Goal: Subscribe to service/newsletter

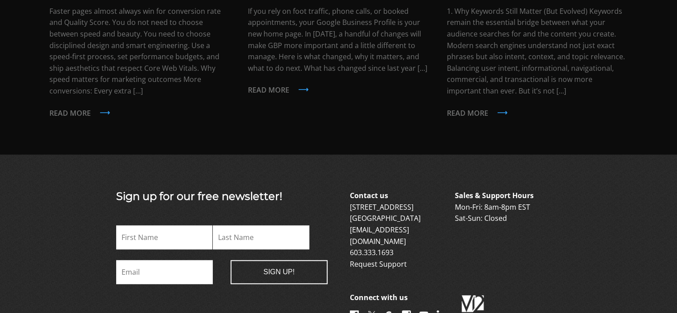
scroll to position [867, 0]
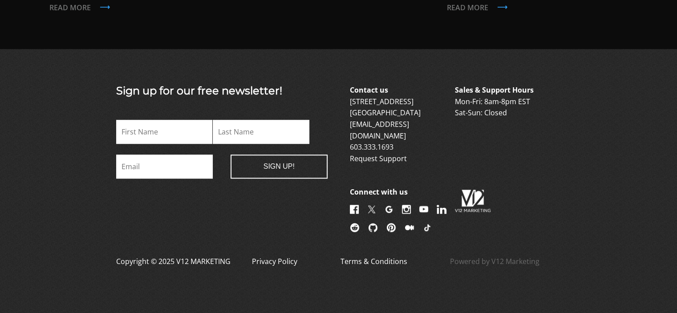
click at [176, 157] on input "Email *" at bounding box center [164, 167] width 97 height 24
type input "effahfrimpongsamuel2@gmail.com"
type input "Samuel"
type input "Effah"
click at [289, 167] on input "Sign Up!" at bounding box center [279, 167] width 97 height 24
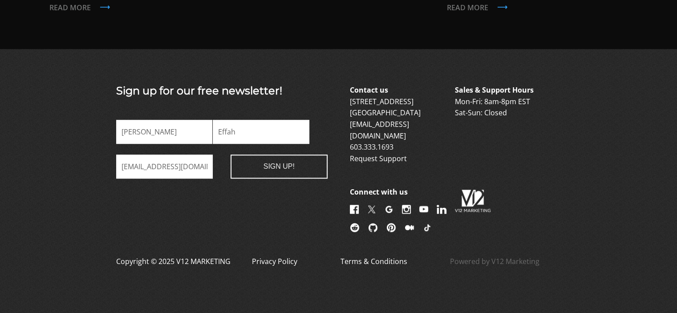
click at [289, 163] on input "Sign Up!" at bounding box center [279, 167] width 97 height 24
click at [283, 160] on input "Sign Up!" at bounding box center [279, 167] width 97 height 24
